Goal: Browse casually

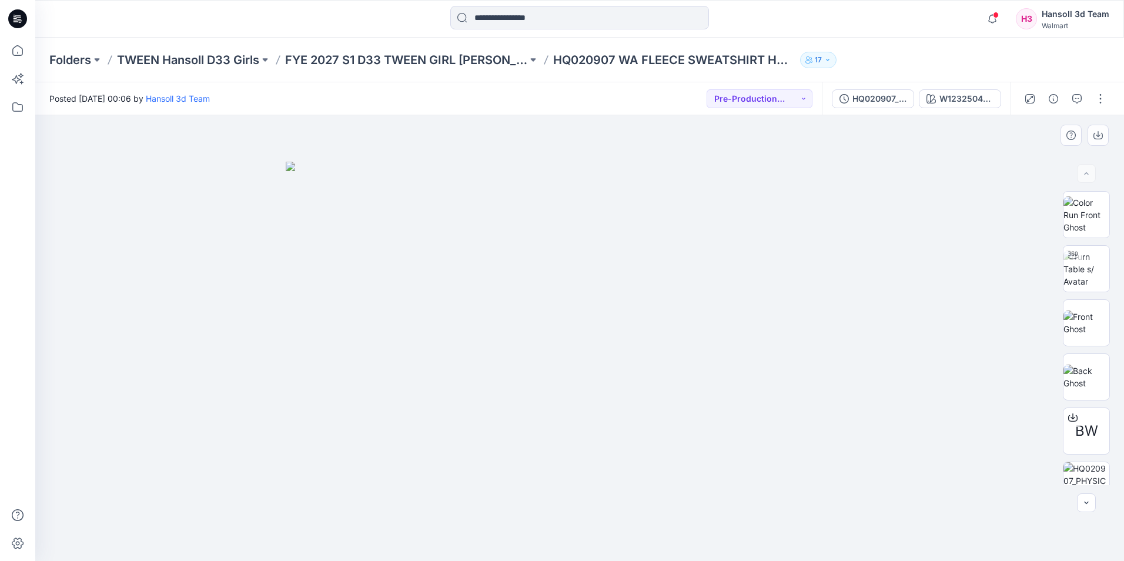
drag, startPoint x: 711, startPoint y: 220, endPoint x: 713, endPoint y: 213, distance: 7.4
click at [711, 220] on img at bounding box center [580, 361] width 588 height 399
click at [12, 52] on icon at bounding box center [18, 51] width 26 height 26
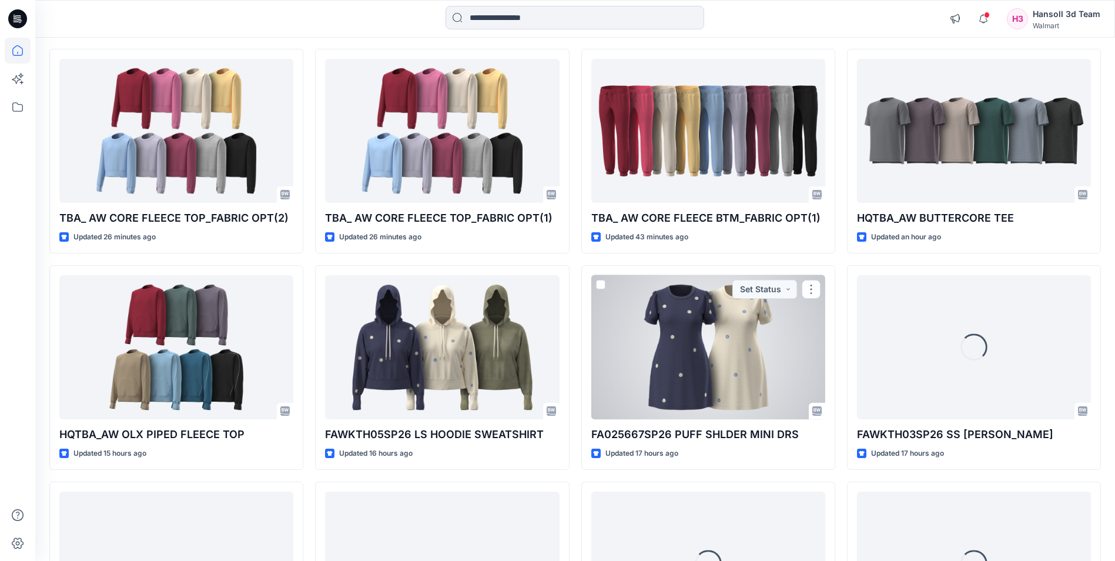
scroll to position [118, 0]
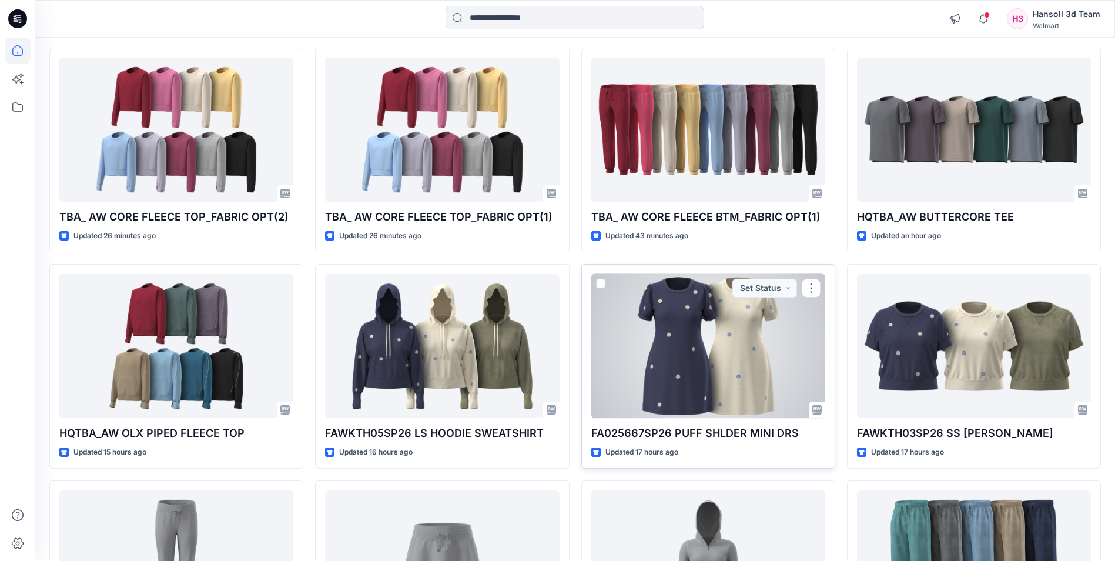
click at [684, 339] on div at bounding box center [708, 346] width 234 height 144
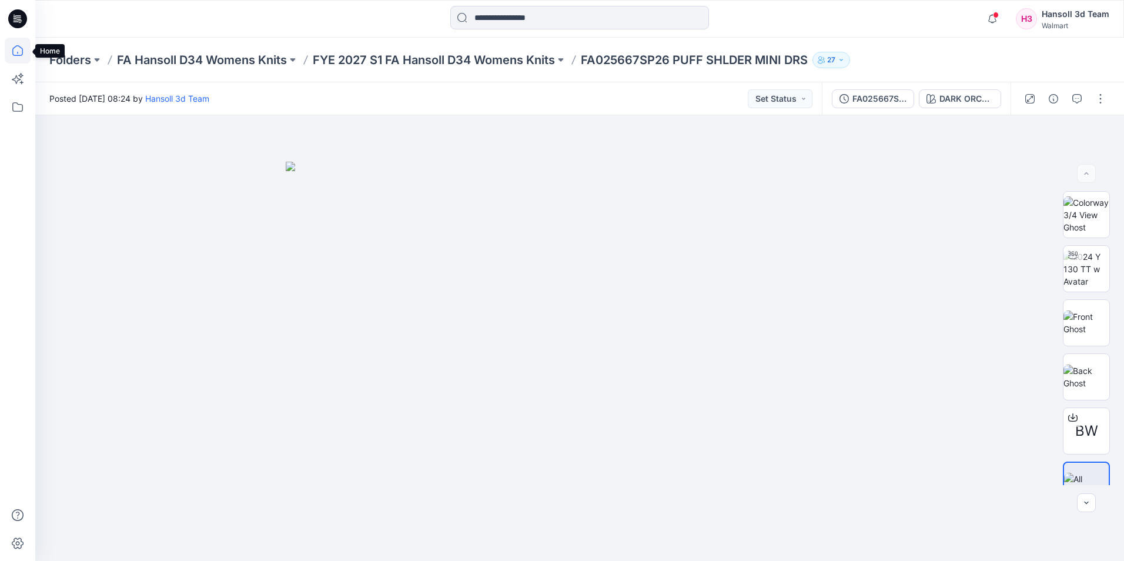
click at [15, 53] on icon at bounding box center [18, 51] width 26 height 26
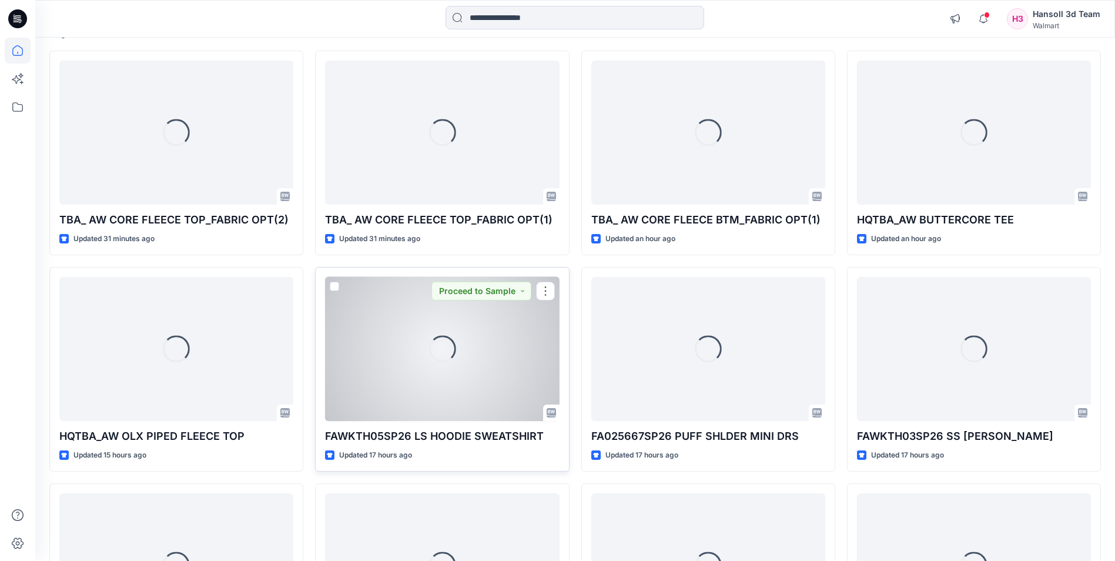
scroll to position [118, 0]
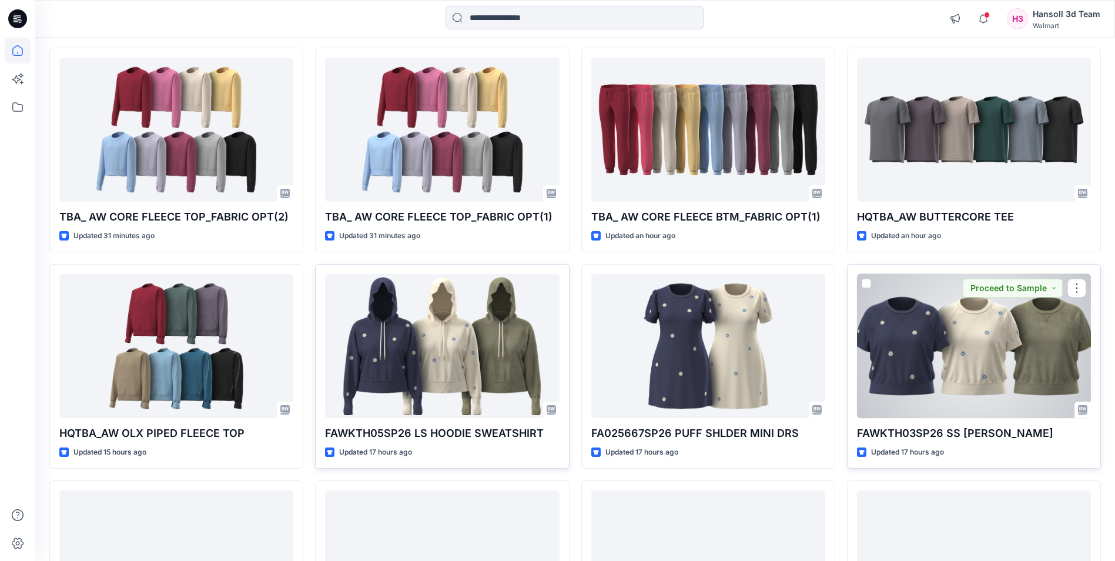
click at [956, 337] on div at bounding box center [974, 346] width 234 height 144
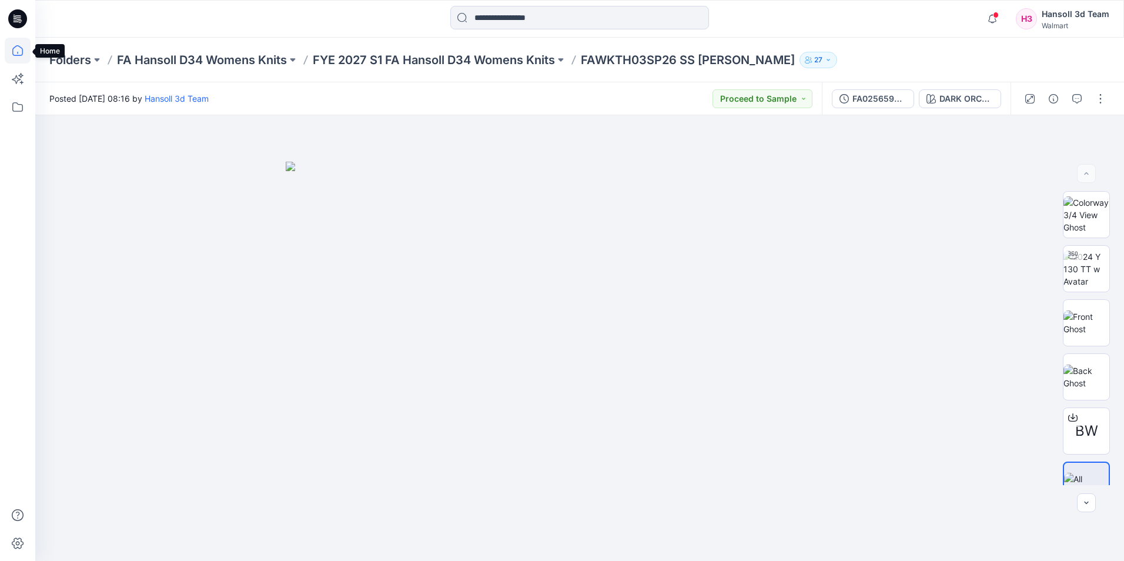
click at [15, 51] on icon at bounding box center [18, 51] width 26 height 26
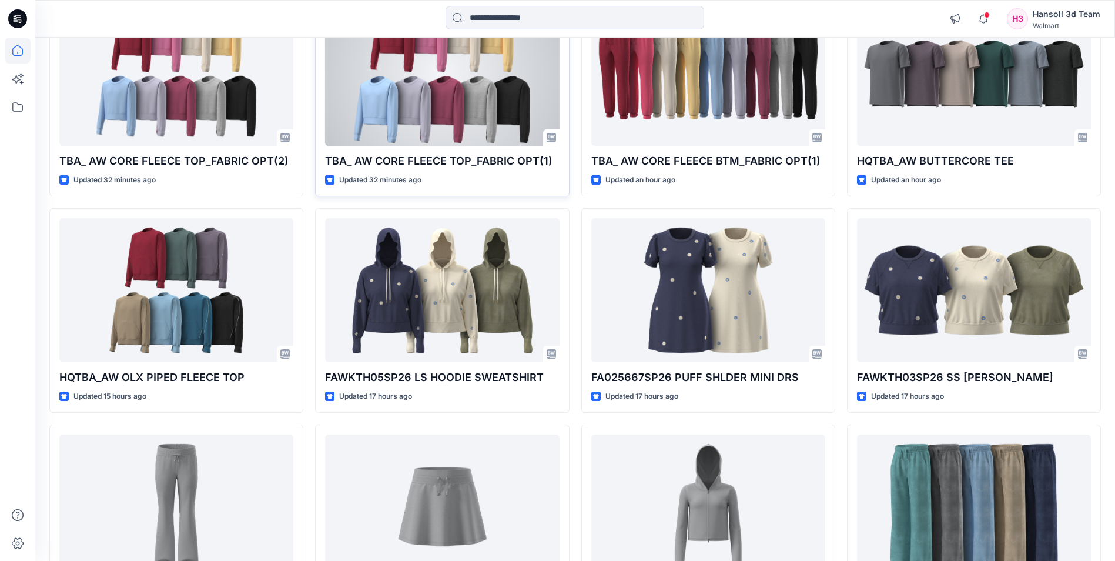
scroll to position [294, 0]
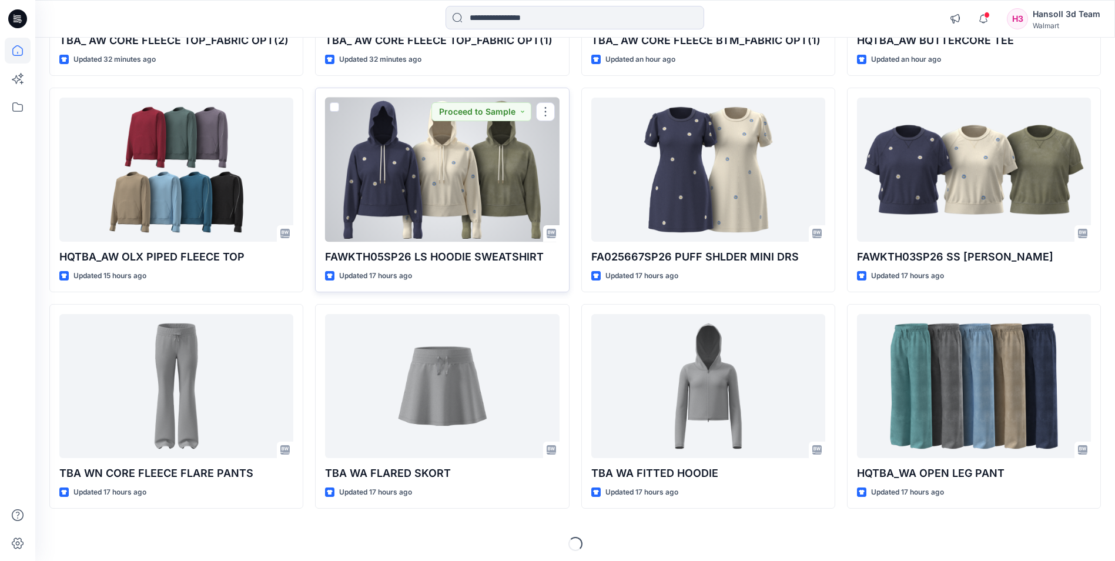
click at [459, 162] on div at bounding box center [442, 170] width 234 height 144
